Goal: Transaction & Acquisition: Purchase product/service

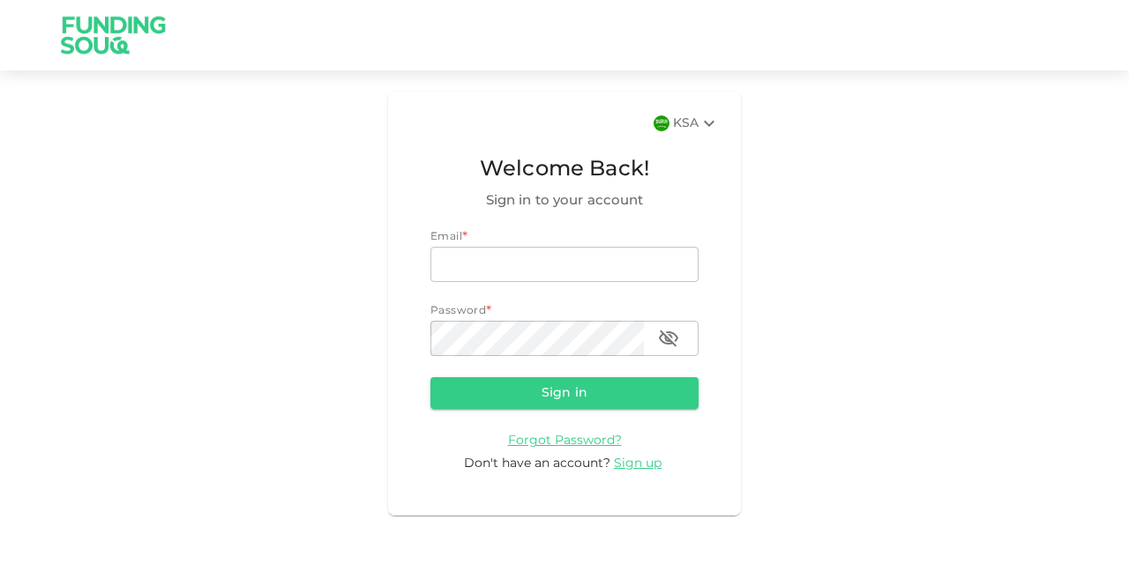
type input "osamaf.net@gmail.com"
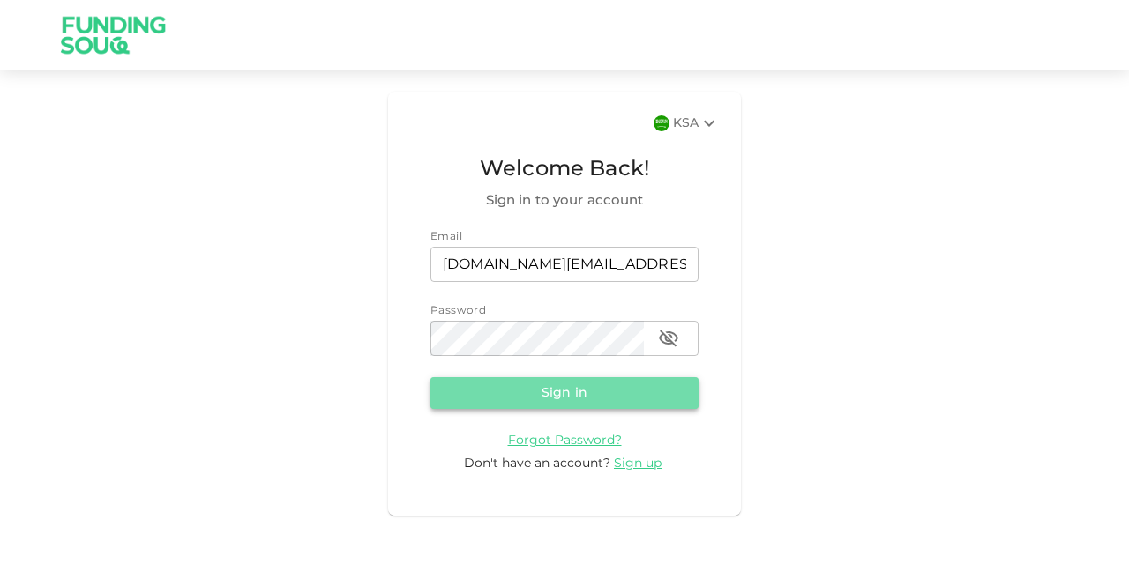
click at [608, 387] on button "Sign in" at bounding box center [564, 393] width 268 height 32
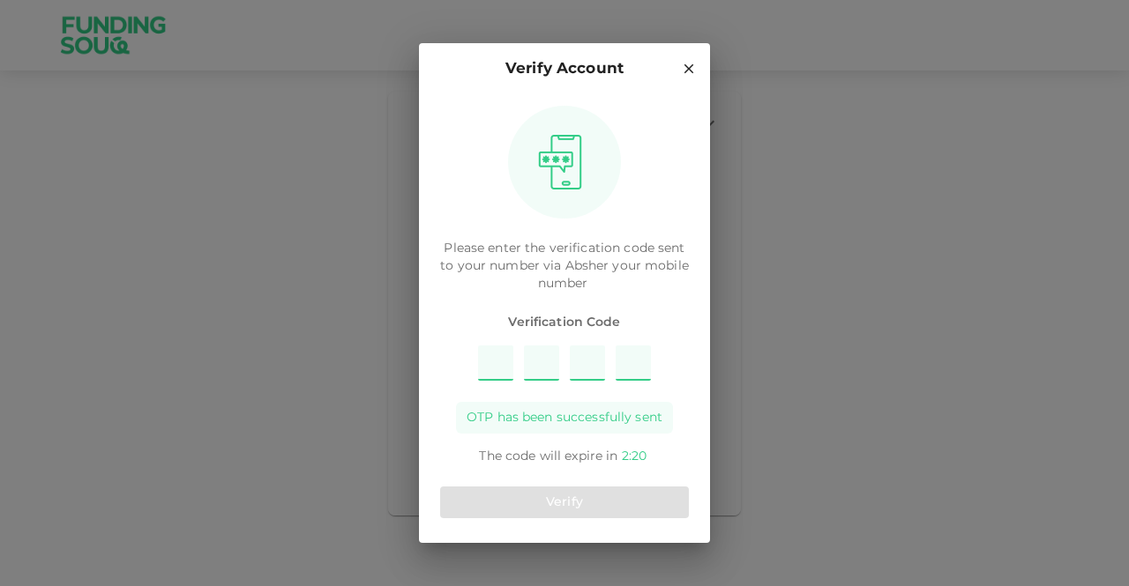
type input "6"
type input "5"
type input "7"
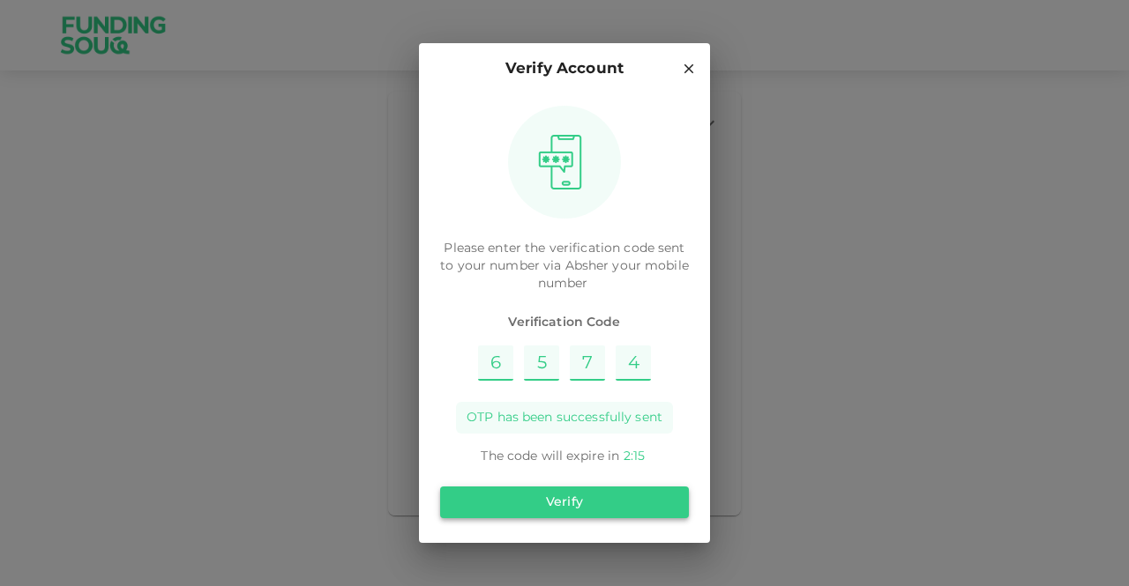
type input "4"
click at [598, 503] on button "Verify" at bounding box center [564, 503] width 249 height 32
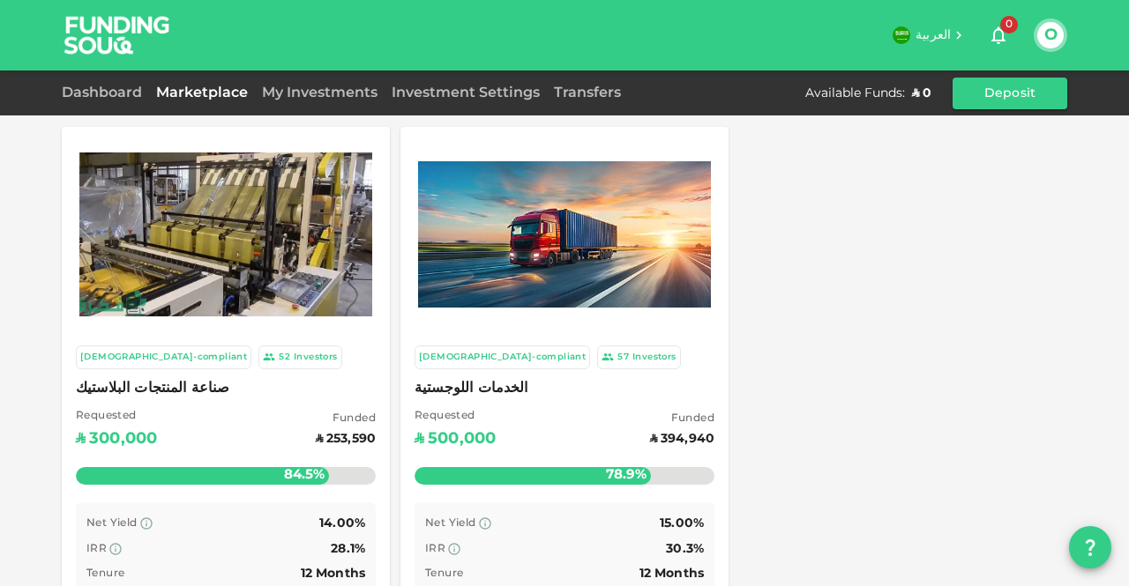
click at [168, 382] on span "صناعة المنتجات البلاستيك" at bounding box center [226, 388] width 300 height 25
click at [449, 387] on span "الخدمات اللوجستية" at bounding box center [564, 388] width 300 height 25
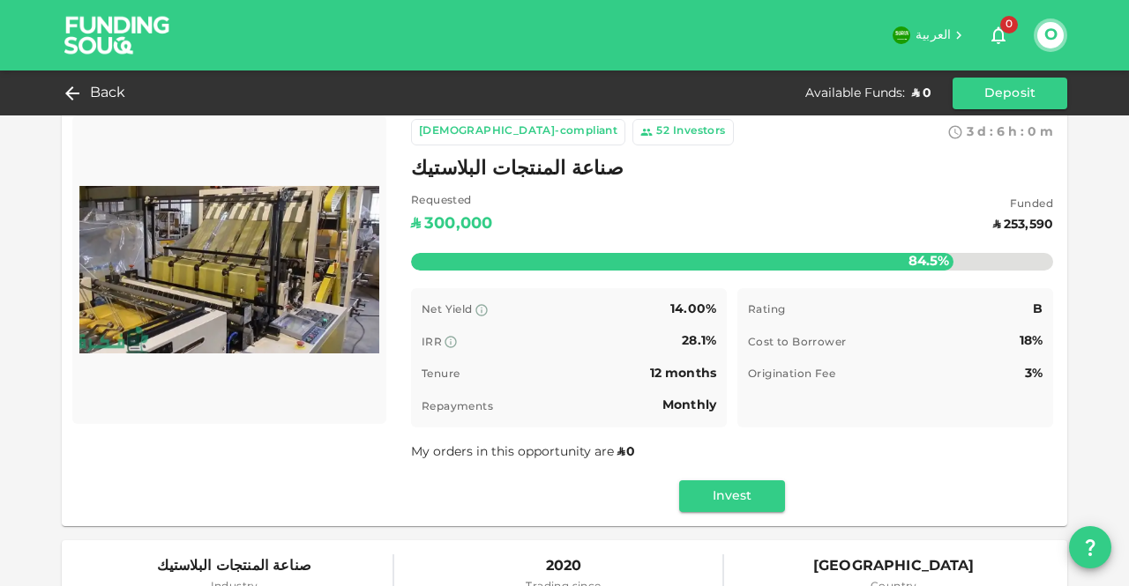
scroll to position [23, 0]
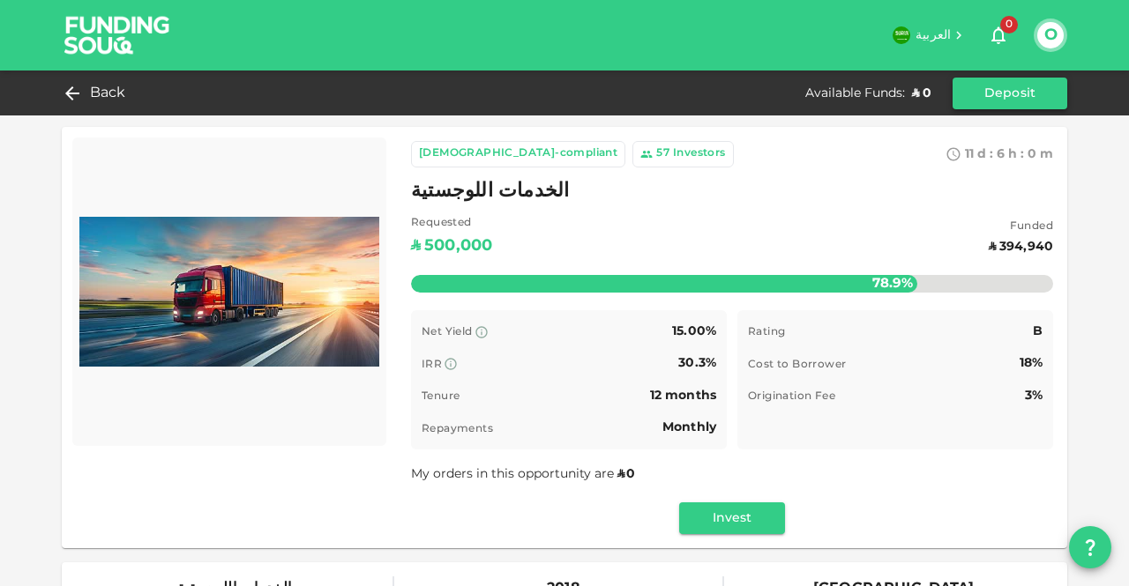
click at [989, 98] on button "Deposit" at bounding box center [1009, 94] width 115 height 32
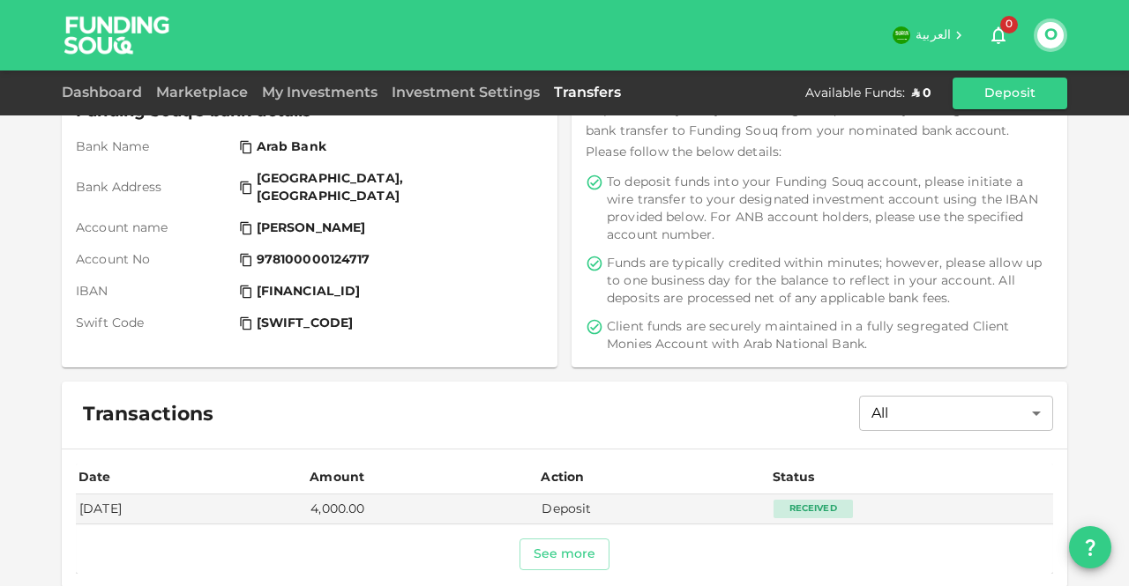
scroll to position [176, 0]
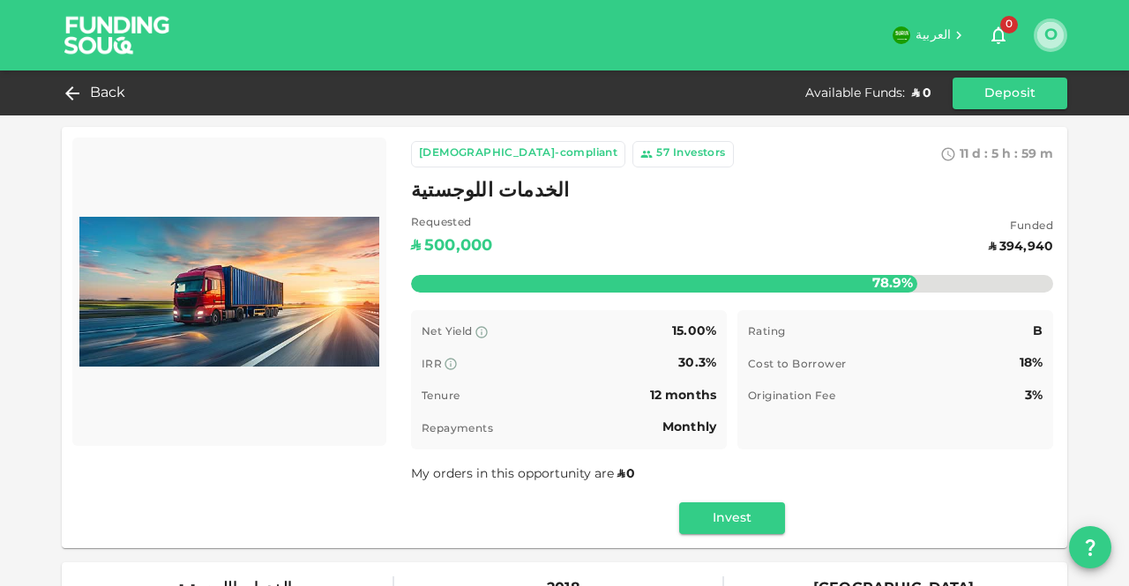
click at [1042, 34] on button "O" at bounding box center [1050, 35] width 26 height 26
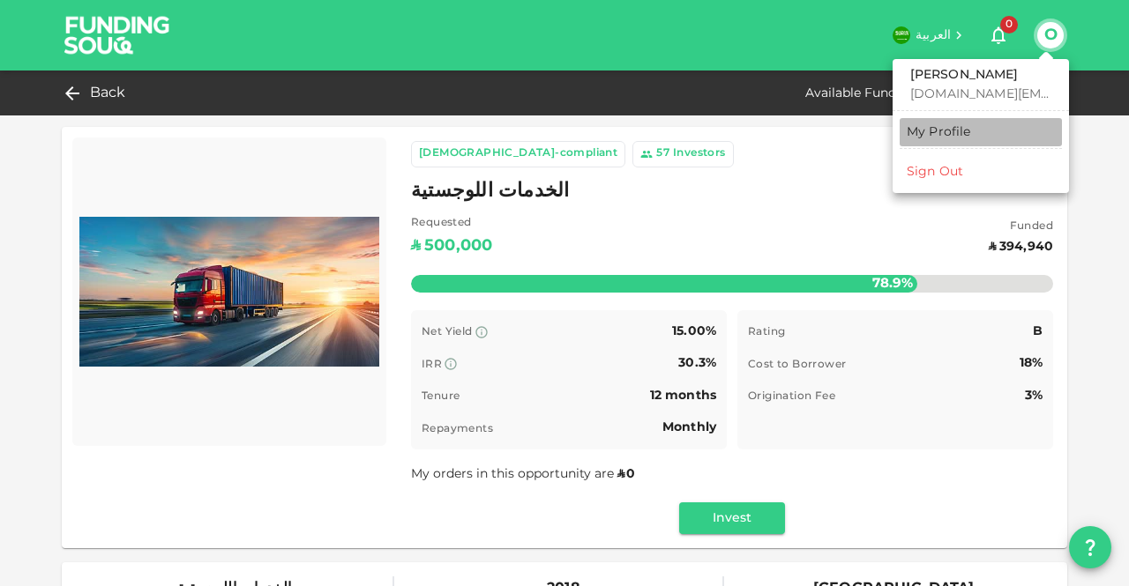
click at [947, 129] on div "My Profile" at bounding box center [938, 132] width 64 height 18
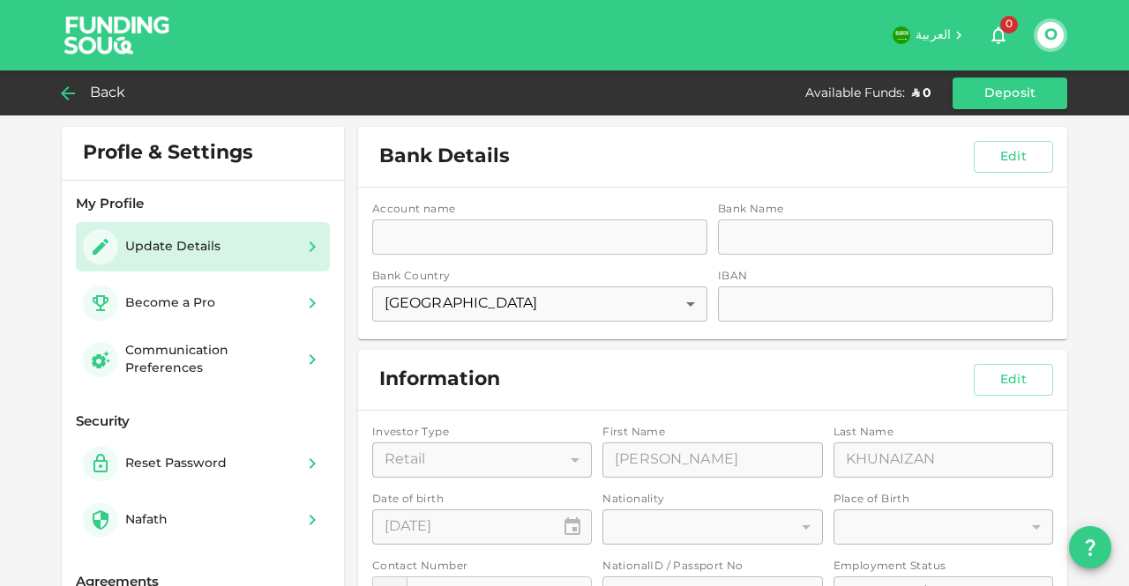
click at [97, 89] on span "Back" at bounding box center [108, 93] width 36 height 25
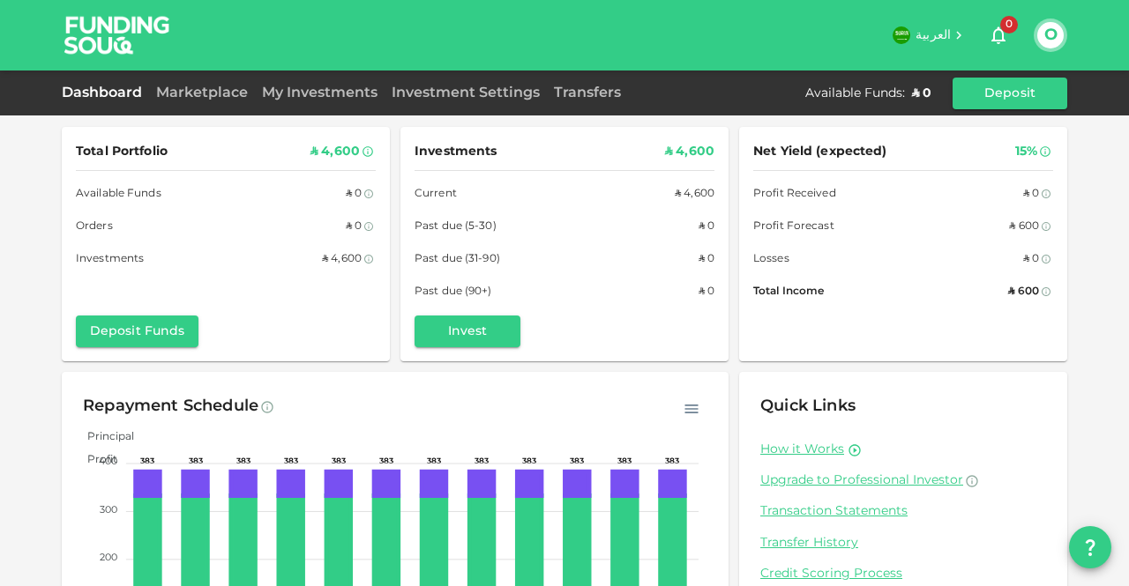
click at [323, 98] on div "My Investments" at bounding box center [320, 93] width 130 height 21
click at [325, 91] on link "My Investments" at bounding box center [320, 92] width 130 height 13
